Goal: Task Accomplishment & Management: Use online tool/utility

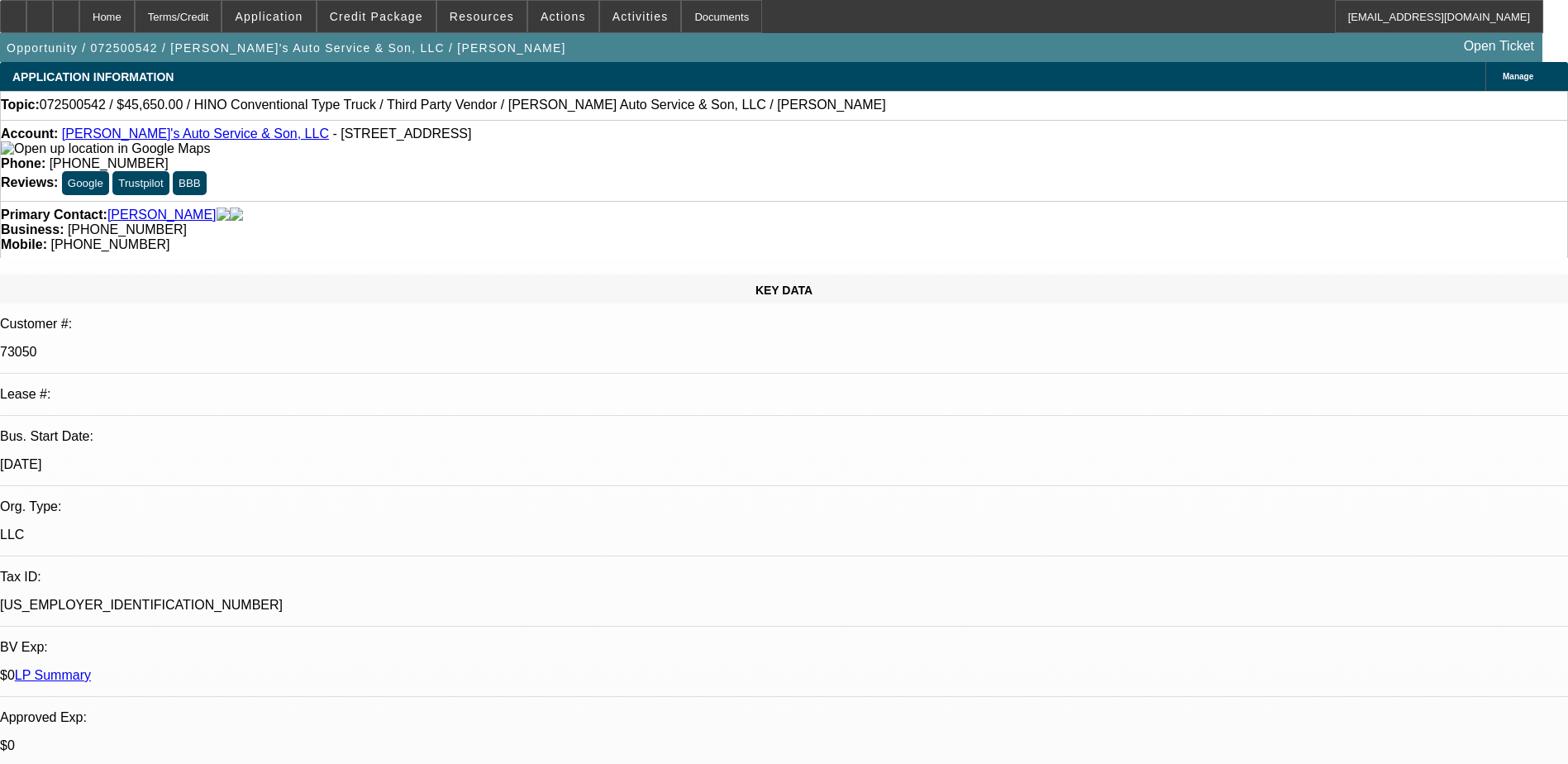
select select "0"
select select "0.1"
select select "4"
select select "0"
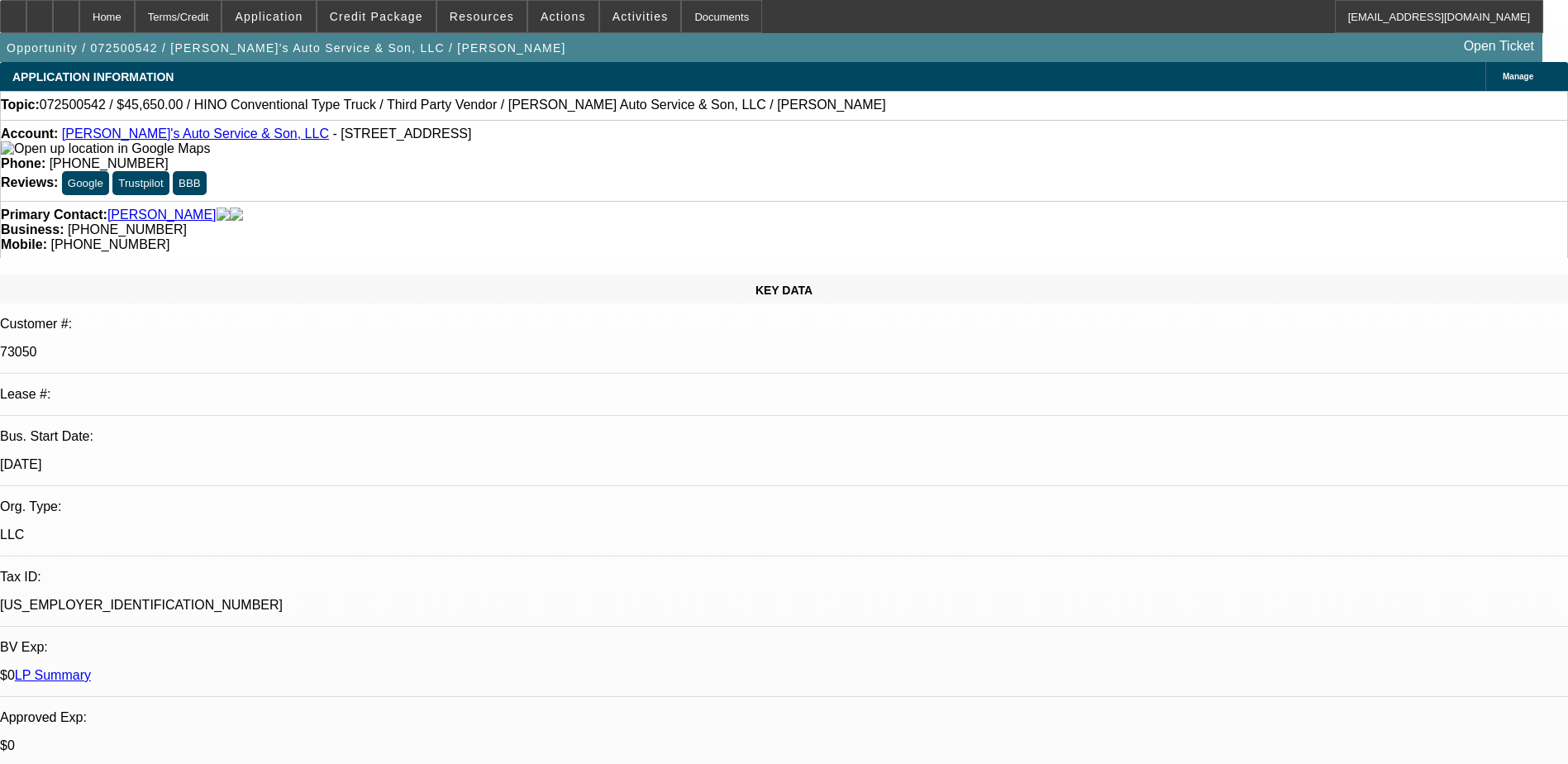
select select "0"
select select "6"
select select "0"
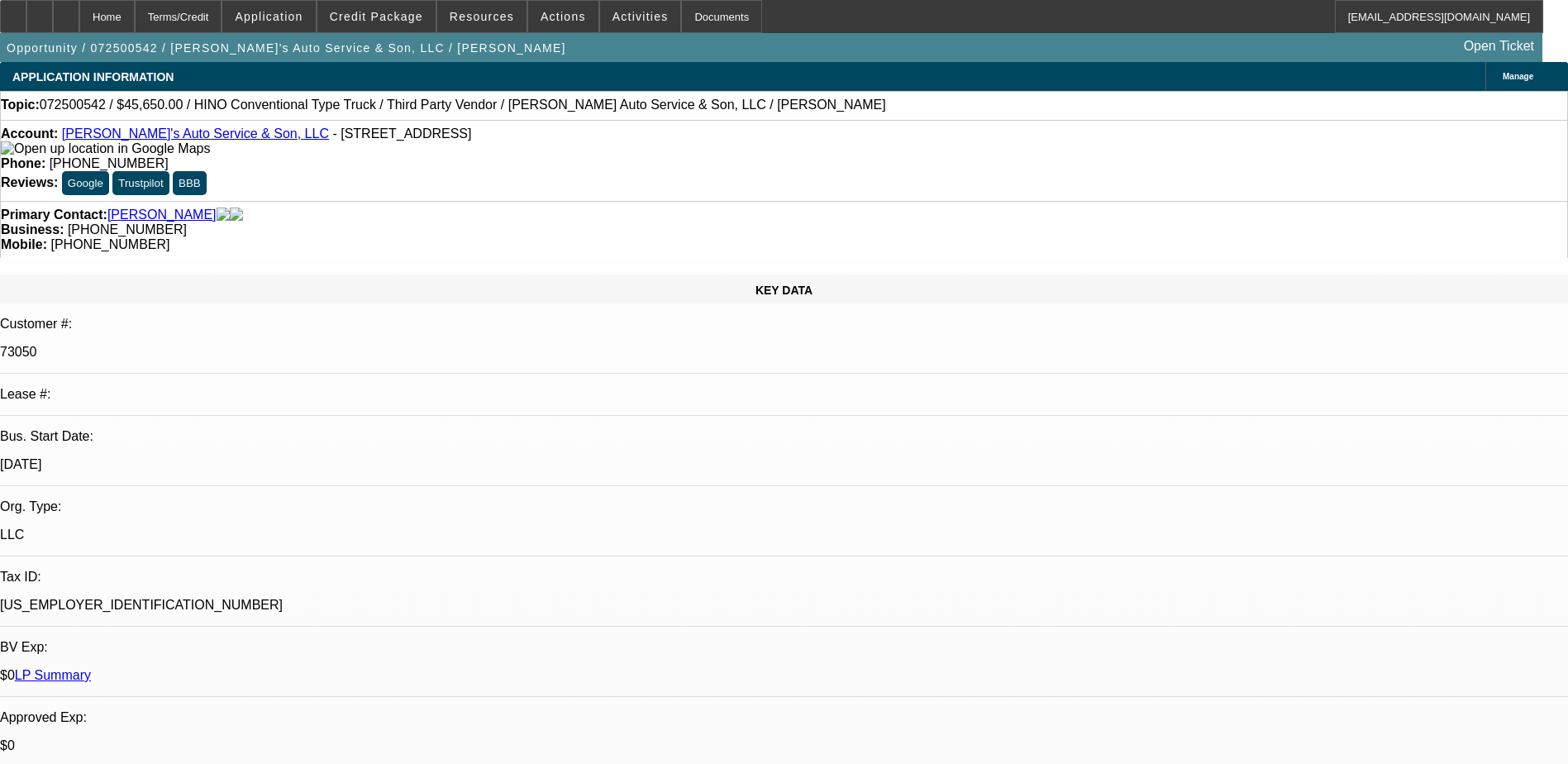
select select "0"
select select "6"
select select "0"
select select "0.1"
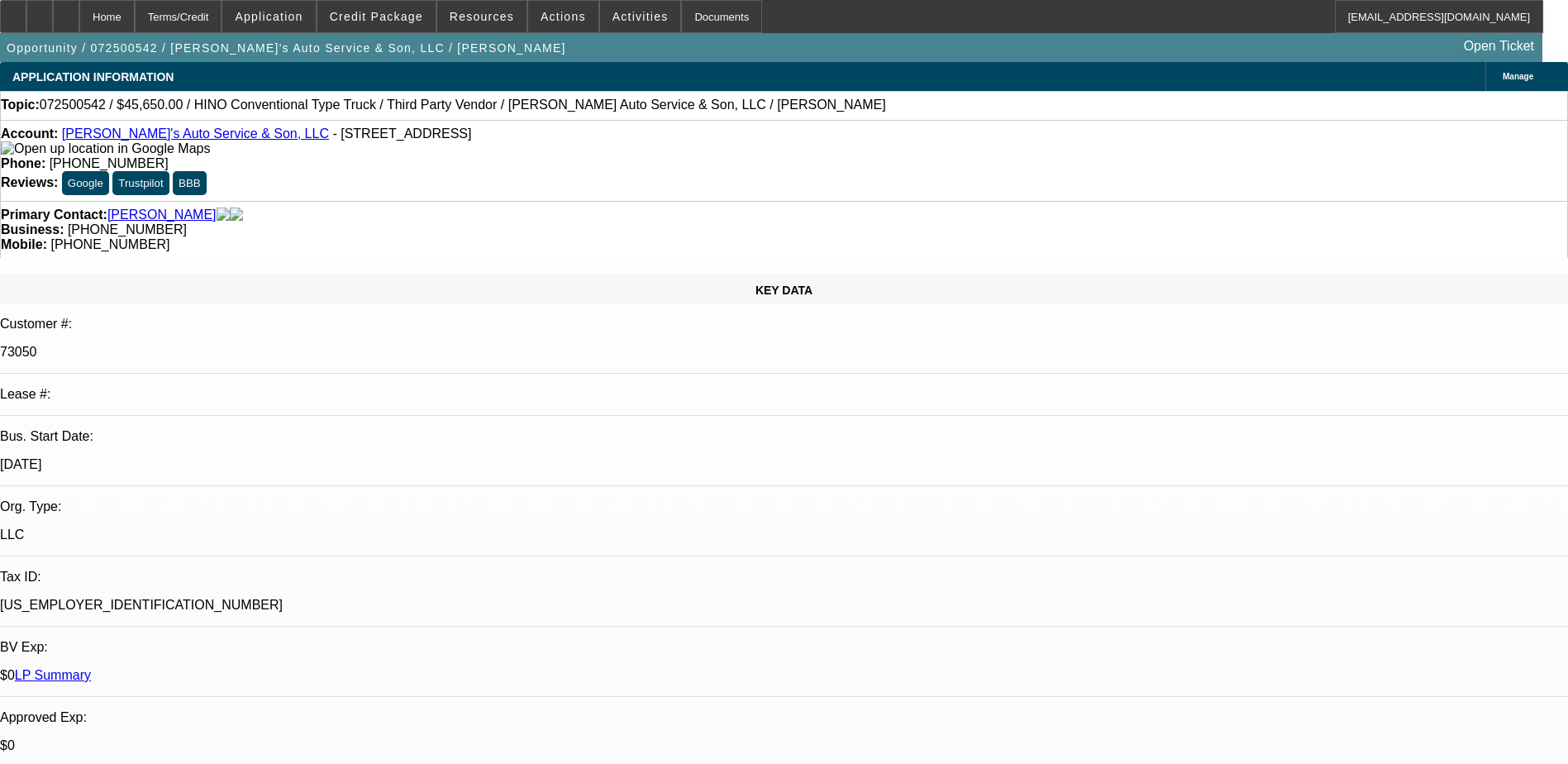
select select "4"
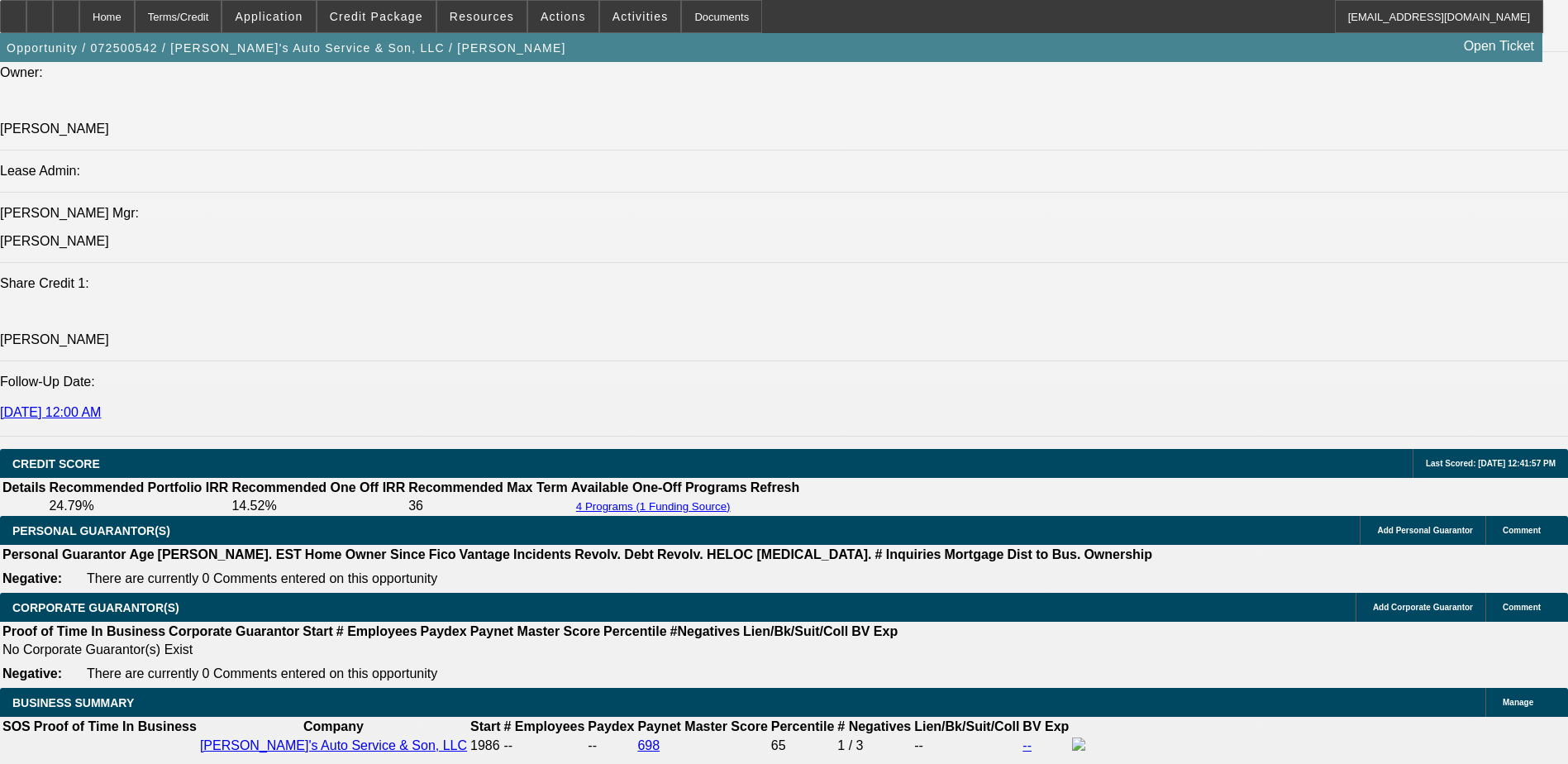
scroll to position [2314, 0]
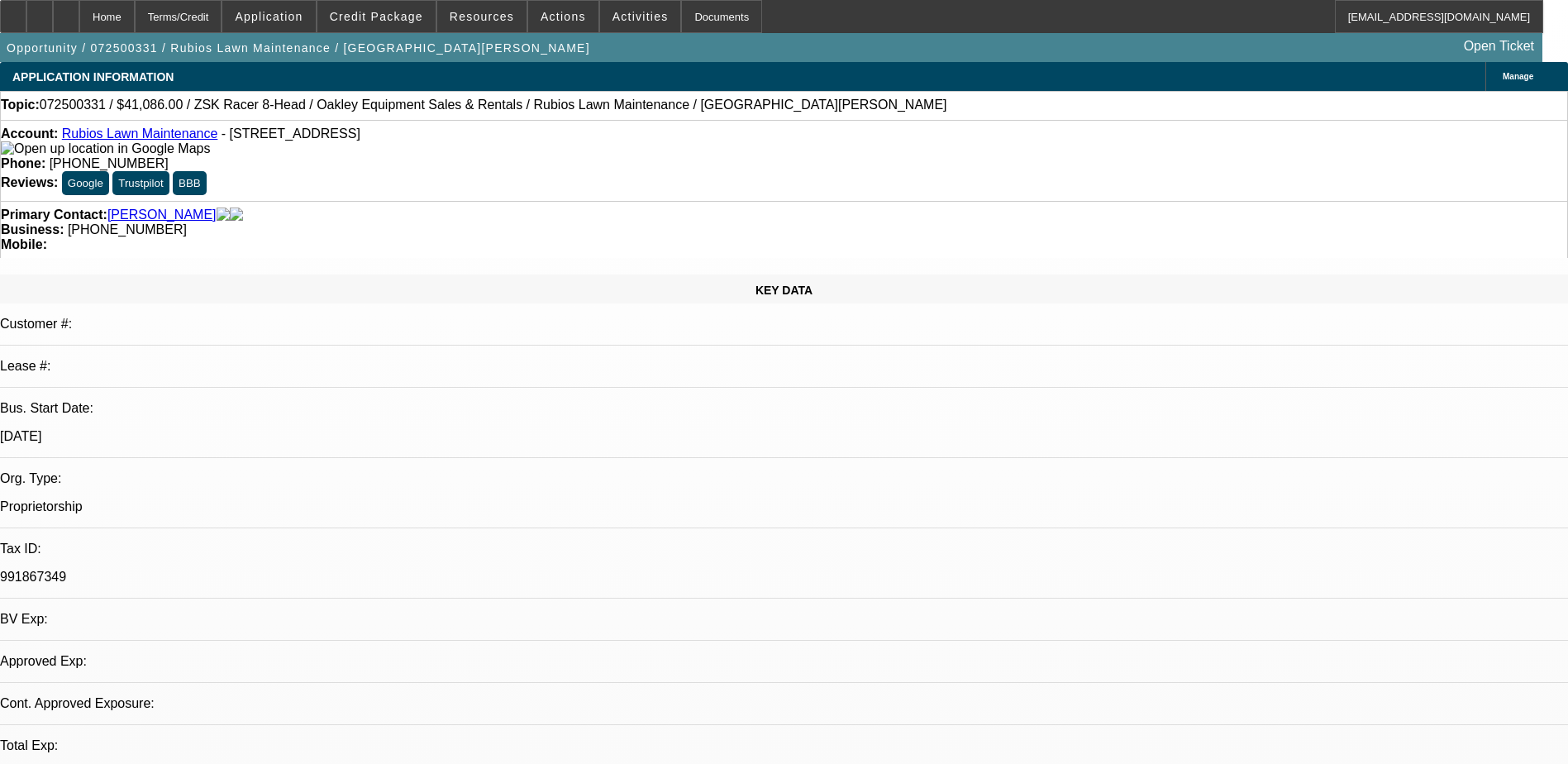
select select "0"
select select "2"
select select "0.1"
select select "1"
select select "2"
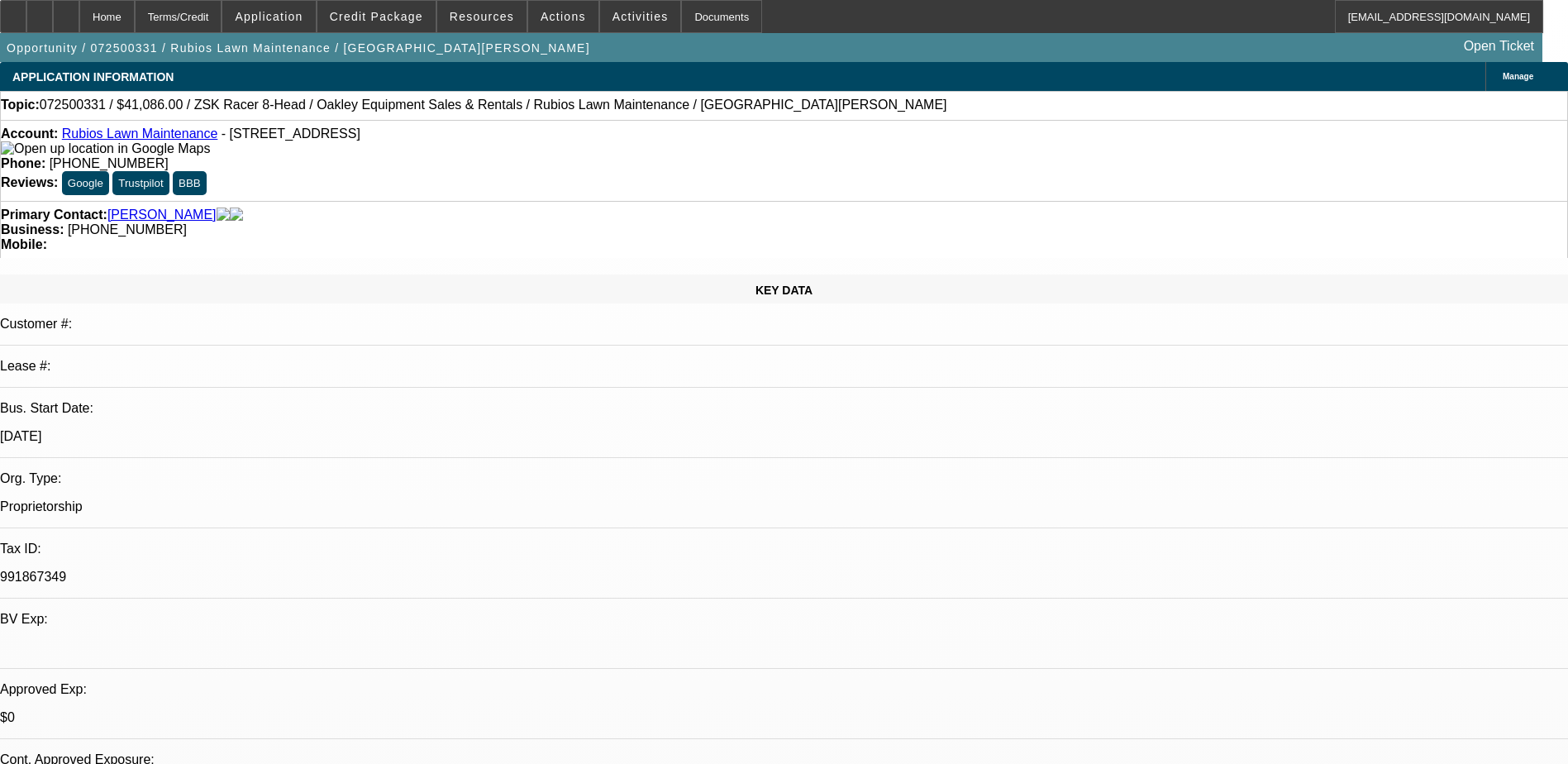
select select "4"
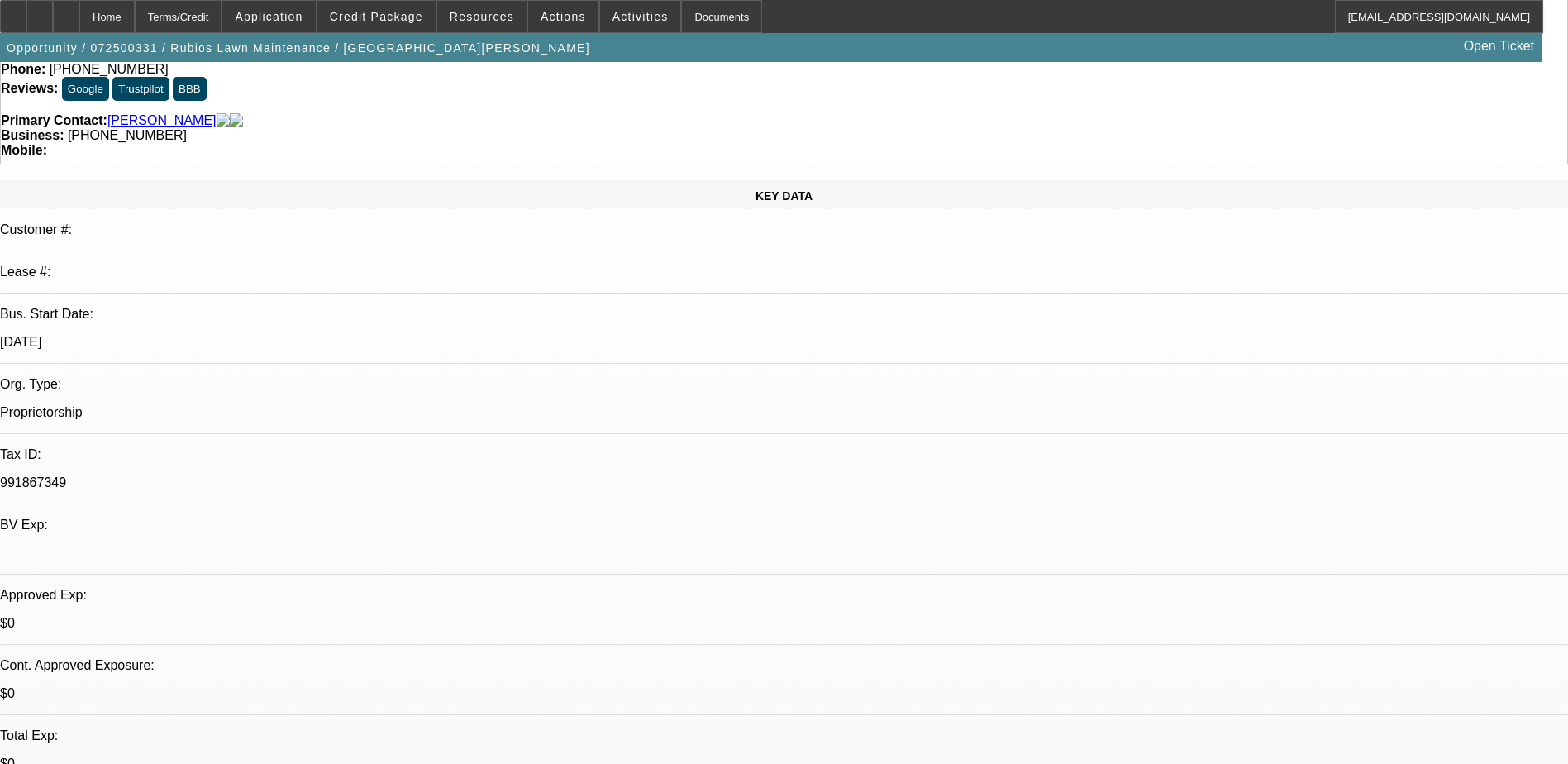
scroll to position [83, 0]
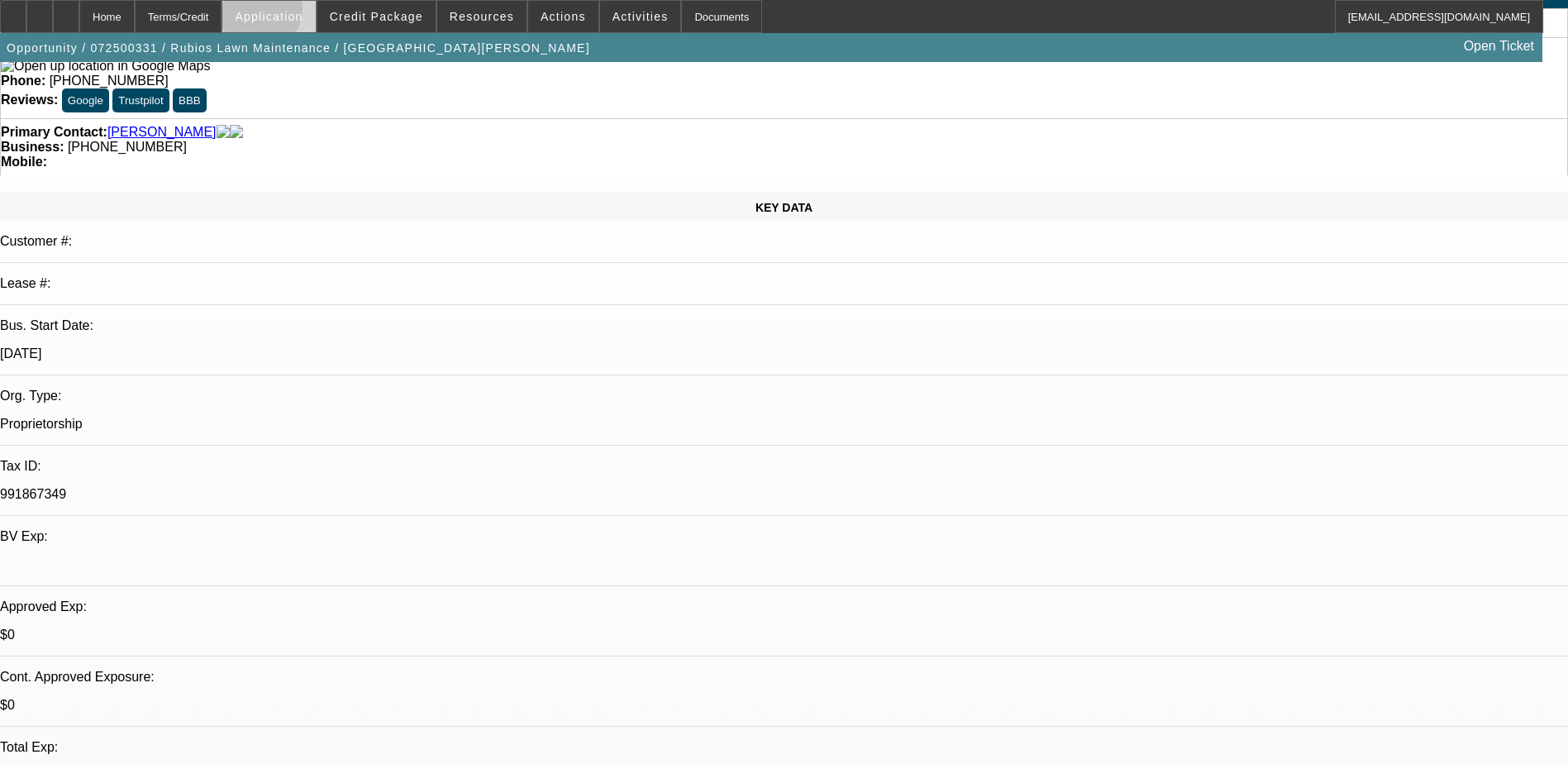
click at [300, 13] on span "Application" at bounding box center [269, 16] width 68 height 14
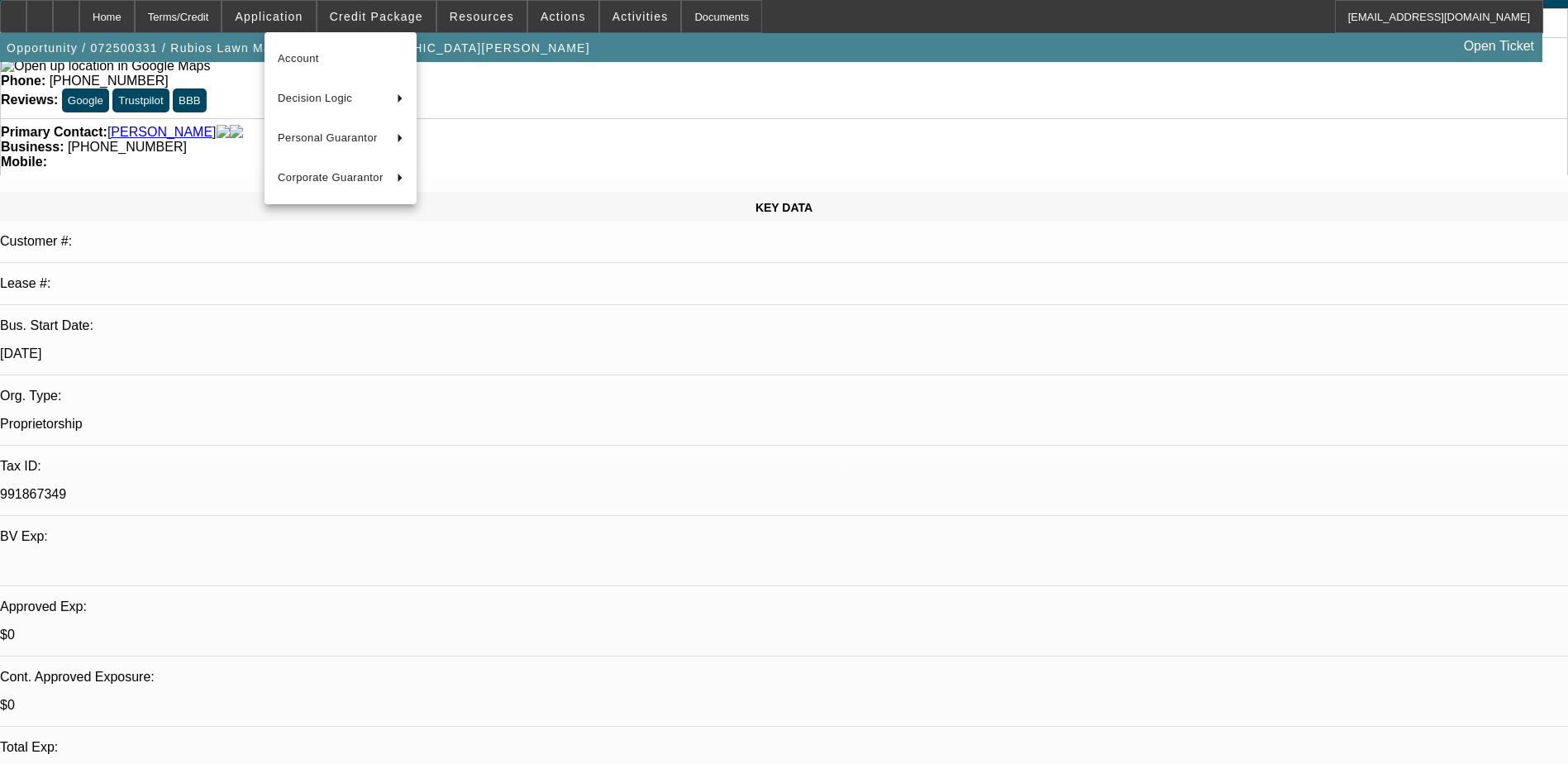
click at [387, 13] on div at bounding box center [784, 382] width 1568 height 764
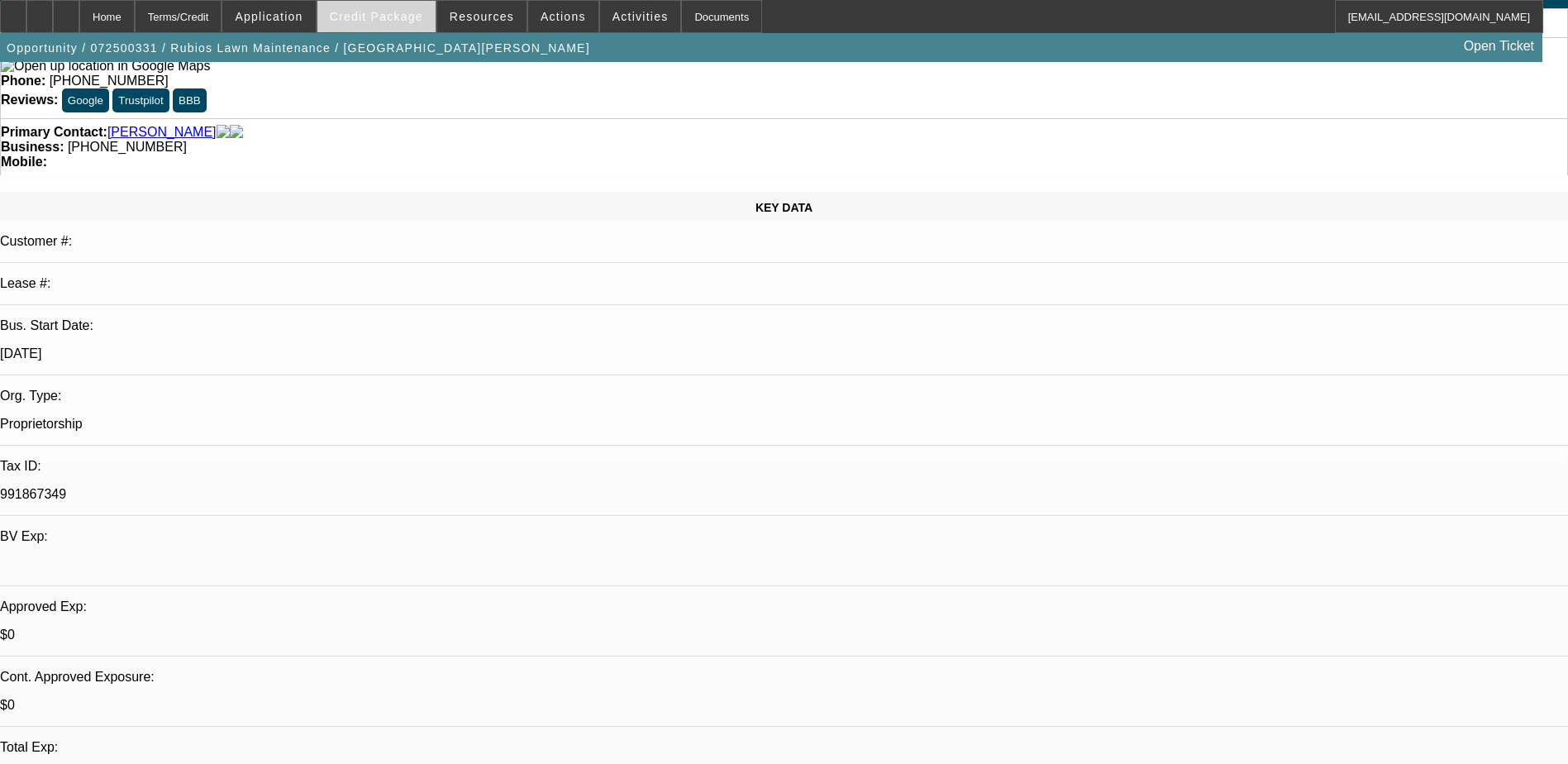
click at [392, 14] on span "Credit Package" at bounding box center [376, 16] width 94 height 14
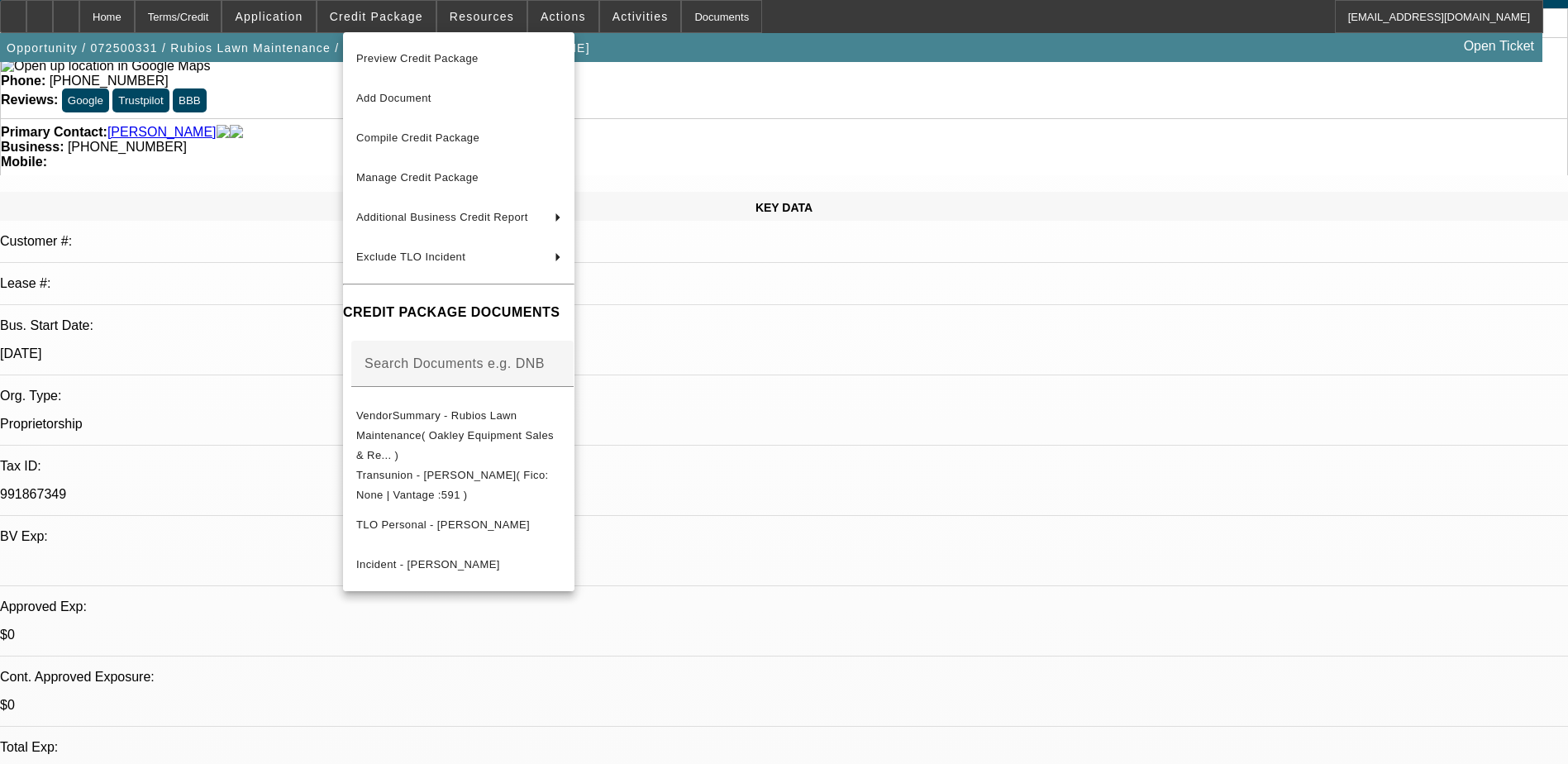
click at [448, 58] on span "Preview Credit Package" at bounding box center [417, 58] width 123 height 13
